Goal: Task Accomplishment & Management: Manage account settings

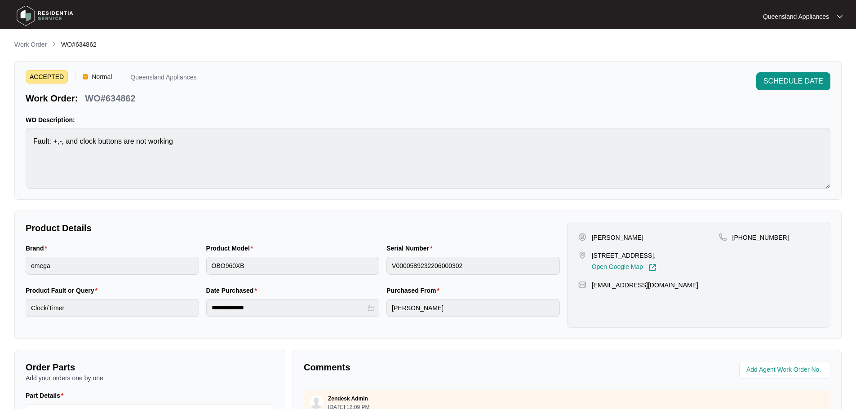
drag, startPoint x: 0, startPoint y: 0, endPoint x: 37, endPoint y: 29, distance: 47.4
click at [37, 29] on div at bounding box center [114, 16] width 209 height 28
click at [35, 43] on p "Work Order" at bounding box center [30, 44] width 32 height 9
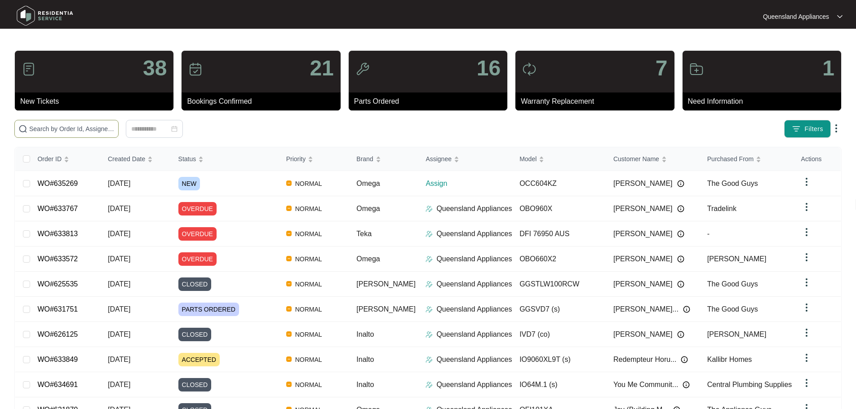
paste input "635269"
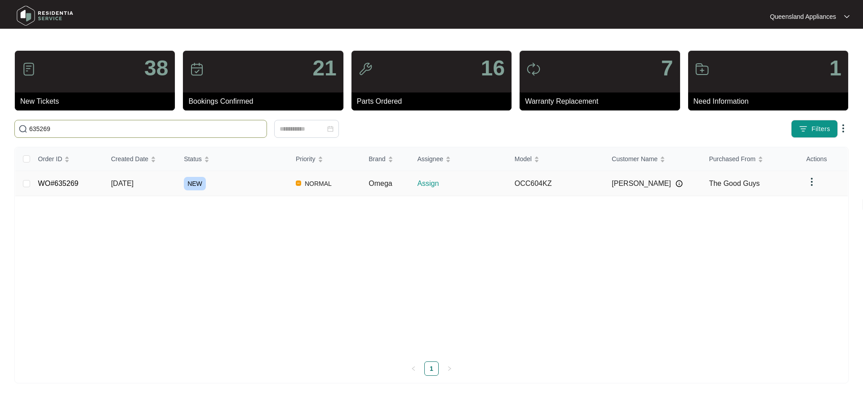
type input "635269"
click at [233, 183] on div "NEW" at bounding box center [236, 183] width 105 height 13
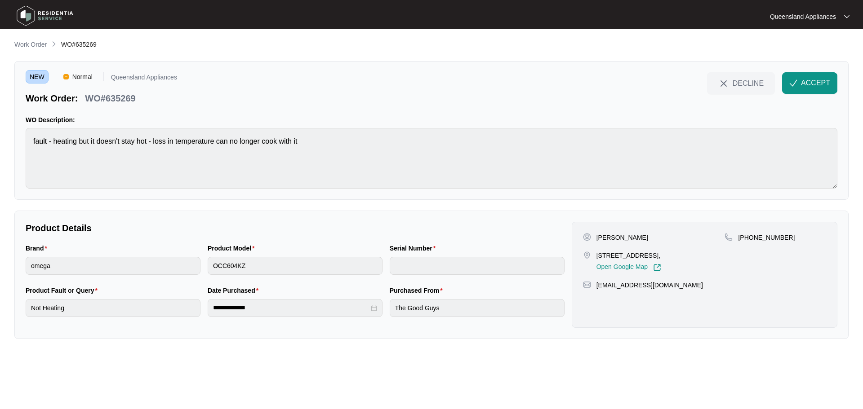
drag, startPoint x: 599, startPoint y: 254, endPoint x: 659, endPoint y: 251, distance: 60.3
click at [659, 251] on p "[STREET_ADDRESS]," at bounding box center [628, 255] width 65 height 9
copy p "20 copernicus st Inala"
drag, startPoint x: 749, startPoint y: 239, endPoint x: 799, endPoint y: 236, distance: 50.8
click at [797, 236] on div "[PHONE_NUMBER]" at bounding box center [775, 237] width 102 height 9
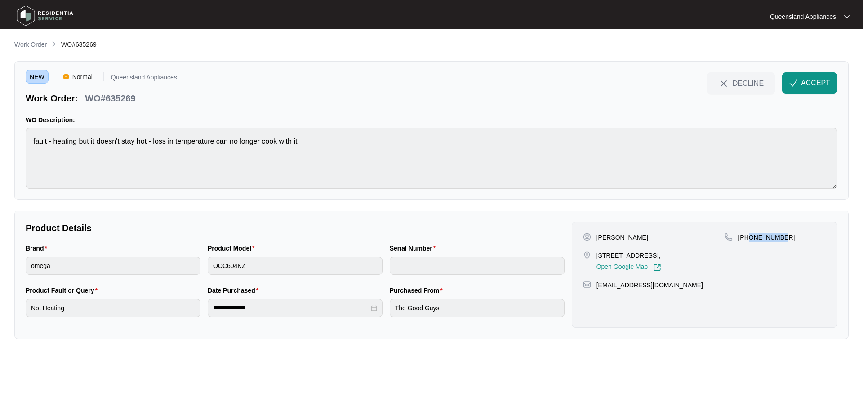
copy p "426080950"
drag, startPoint x: 820, startPoint y: 78, endPoint x: 835, endPoint y: 90, distance: 19.5
click at [820, 78] on span "ACCEPT" at bounding box center [815, 83] width 29 height 11
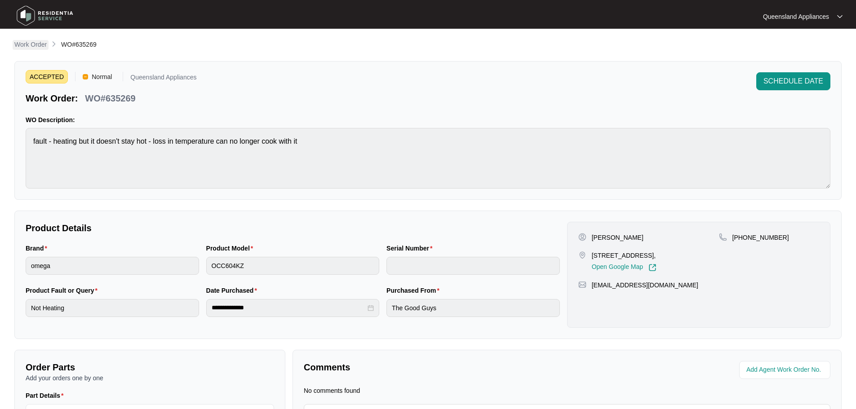
click at [44, 49] on link "Work Order" at bounding box center [31, 45] width 36 height 10
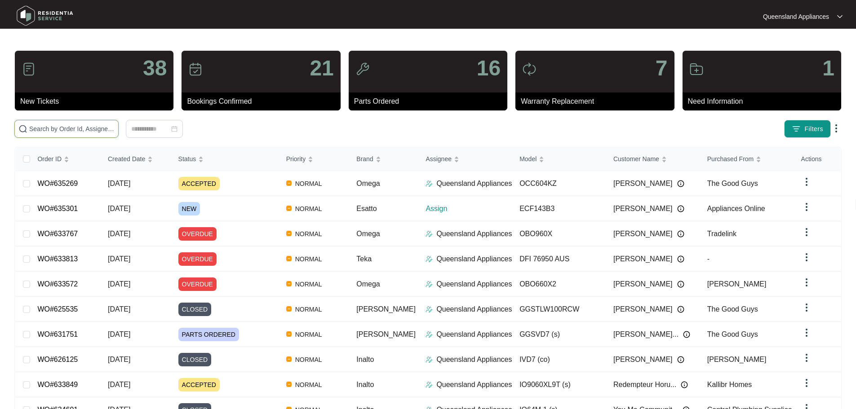
click at [78, 127] on input "text" at bounding box center [71, 129] width 85 height 10
paste input "635301"
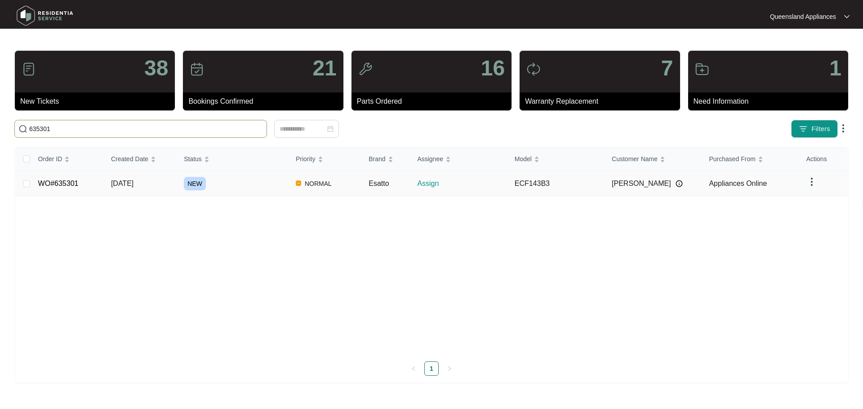
type input "635301"
click at [243, 186] on div "NEW" at bounding box center [236, 183] width 105 height 13
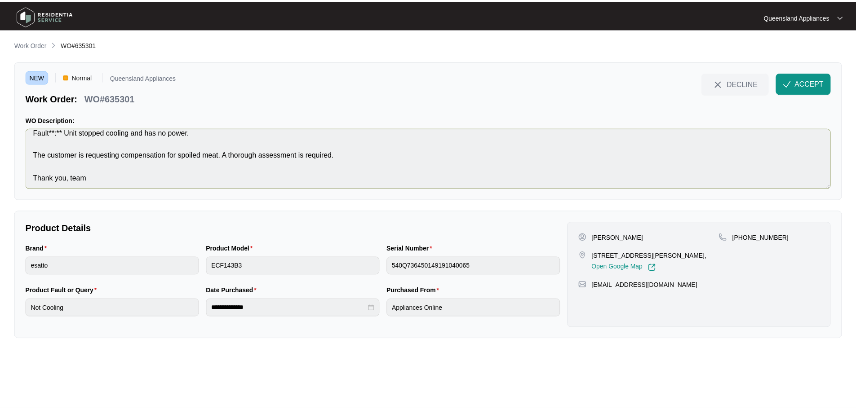
scroll to position [11, 0]
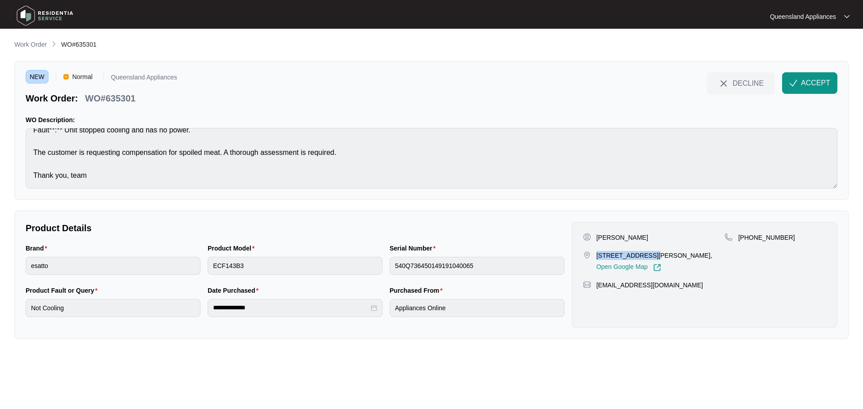
drag, startPoint x: 597, startPoint y: 254, endPoint x: 648, endPoint y: 257, distance: 50.8
click at [648, 257] on p "[STREET_ADDRESS][PERSON_NAME]," at bounding box center [654, 255] width 116 height 9
copy p "252/10 [PERSON_NAME]"
drag, startPoint x: 748, startPoint y: 238, endPoint x: 789, endPoint y: 237, distance: 41.3
click at [789, 237] on div "[PHONE_NUMBER]" at bounding box center [775, 237] width 102 height 9
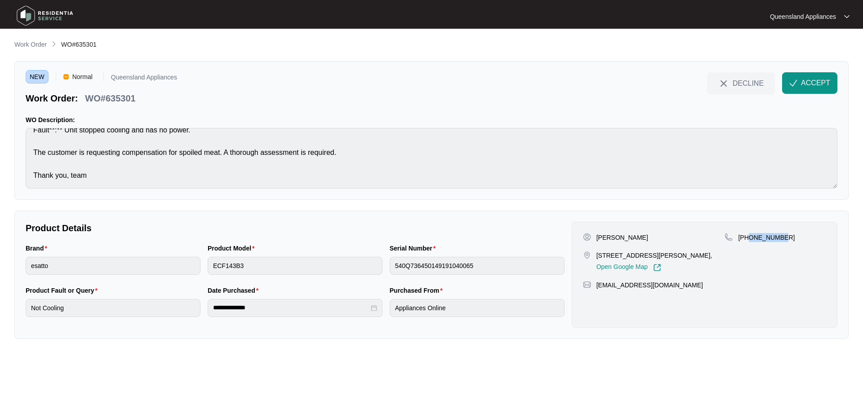
copy p "401253373"
click at [808, 84] on span "ACCEPT" at bounding box center [815, 83] width 29 height 11
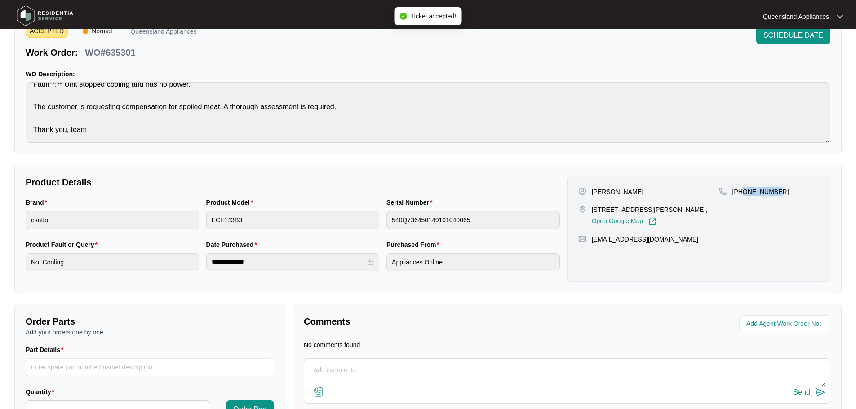
scroll to position [102, 0]
